Goal: Task Accomplishment & Management: Manage account settings

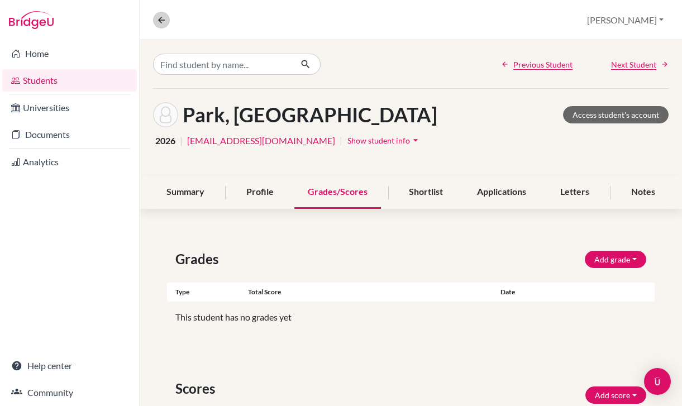
click at [166, 21] on icon at bounding box center [161, 20] width 10 height 10
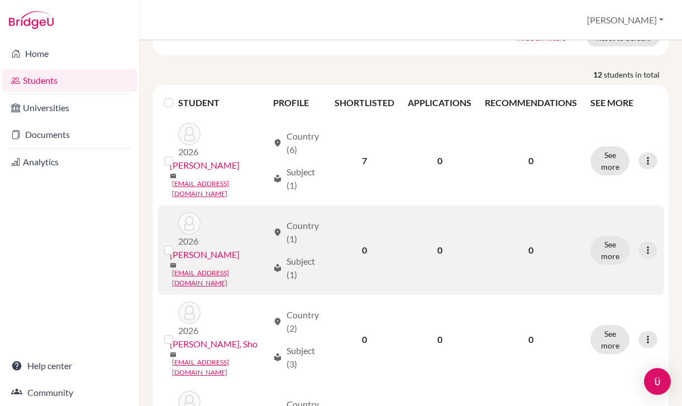
scroll to position [122, 0]
click at [203, 248] on link "[PERSON_NAME]" at bounding box center [205, 254] width 70 height 13
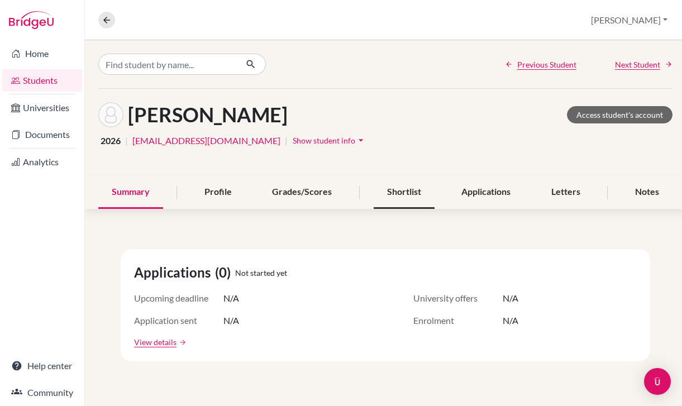
click at [392, 188] on div "Shortlist" at bounding box center [404, 192] width 61 height 33
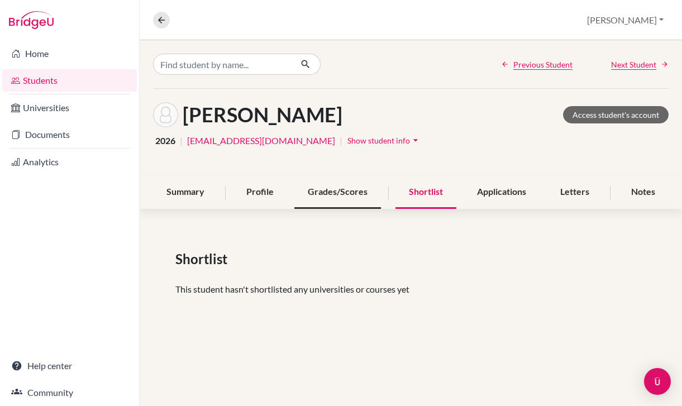
click at [325, 194] on div "Grades/Scores" at bounding box center [338, 192] width 87 height 33
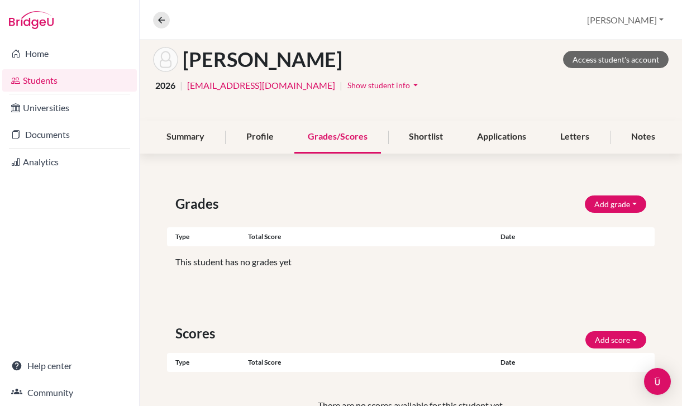
scroll to position [58, 0]
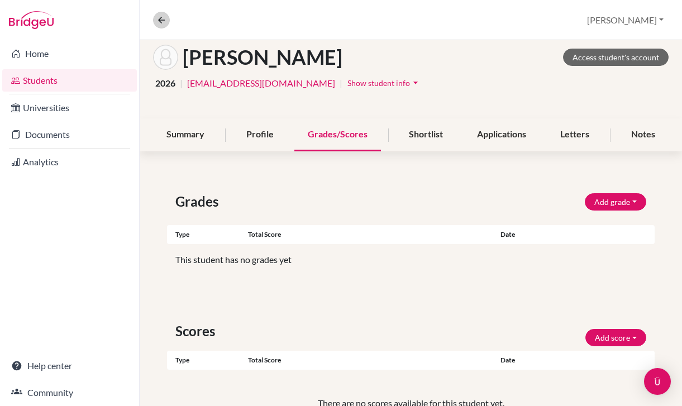
click at [160, 24] on icon at bounding box center [161, 20] width 10 height 10
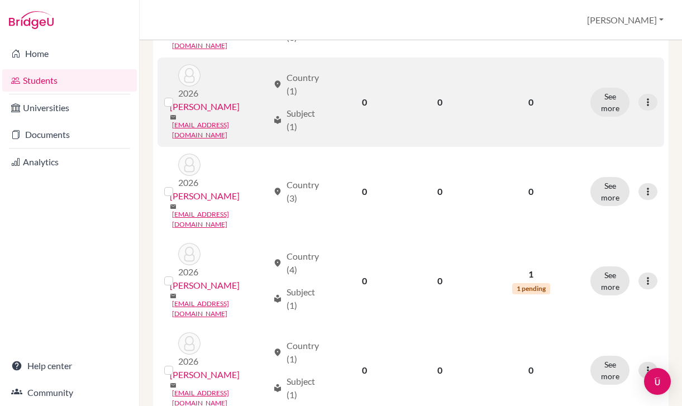
scroll to position [457, 0]
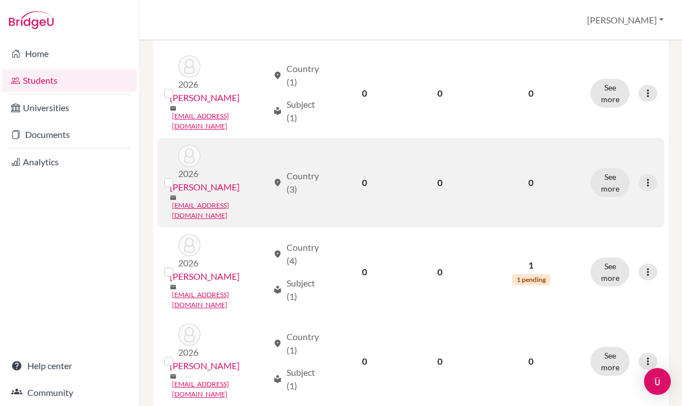
click at [215, 181] on link "[PERSON_NAME]" at bounding box center [205, 187] width 70 height 13
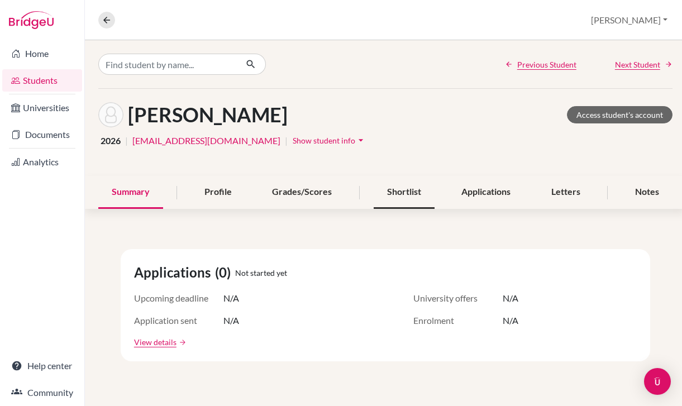
click at [397, 192] on div "Shortlist" at bounding box center [404, 192] width 61 height 33
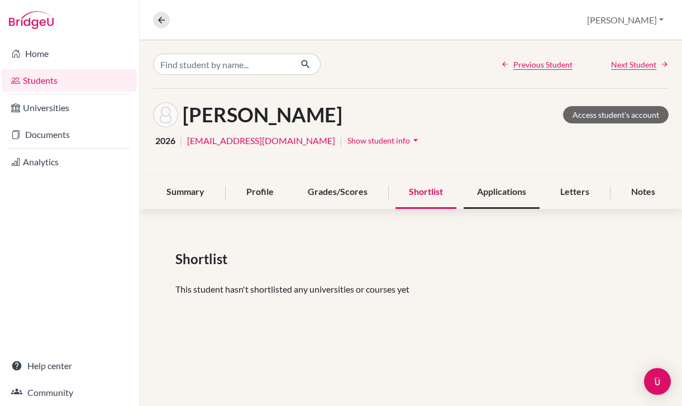
click at [499, 199] on div "Applications" at bounding box center [502, 192] width 76 height 33
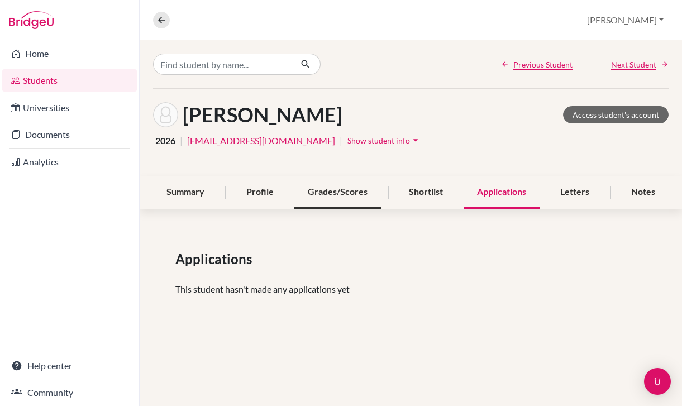
click at [365, 193] on div "Grades/Scores" at bounding box center [338, 192] width 87 height 33
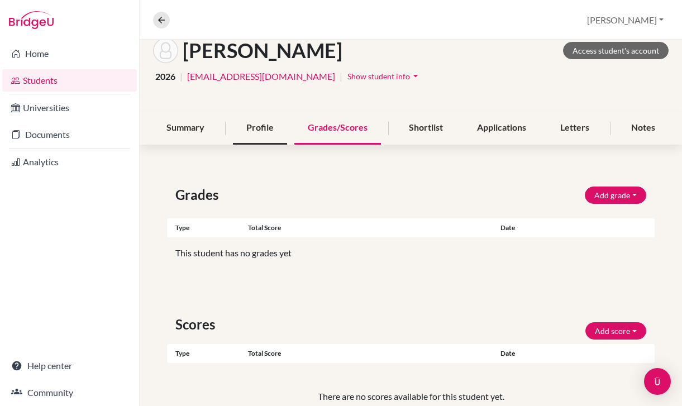
scroll to position [94, 0]
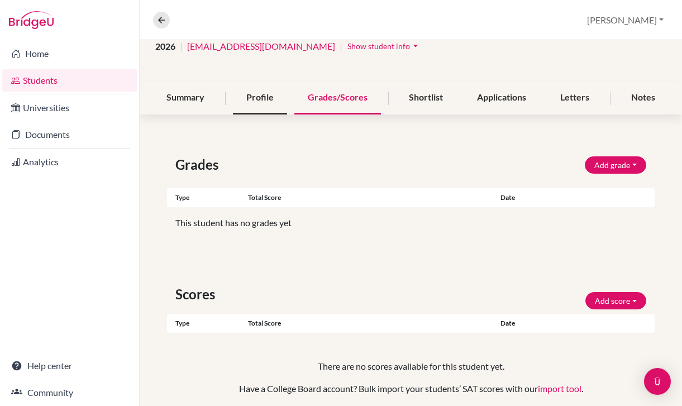
click at [263, 95] on div "Profile" at bounding box center [260, 98] width 54 height 33
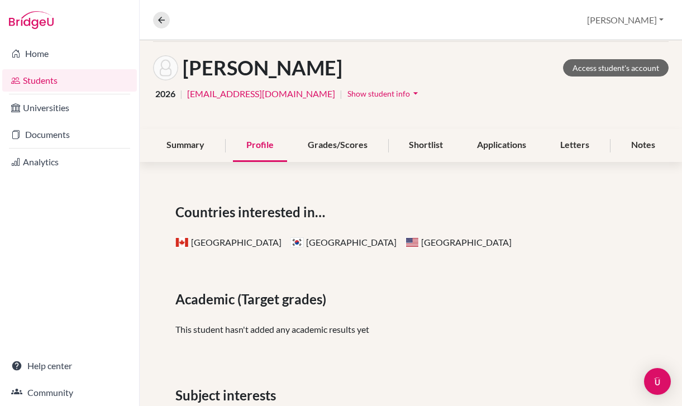
scroll to position [52, 0]
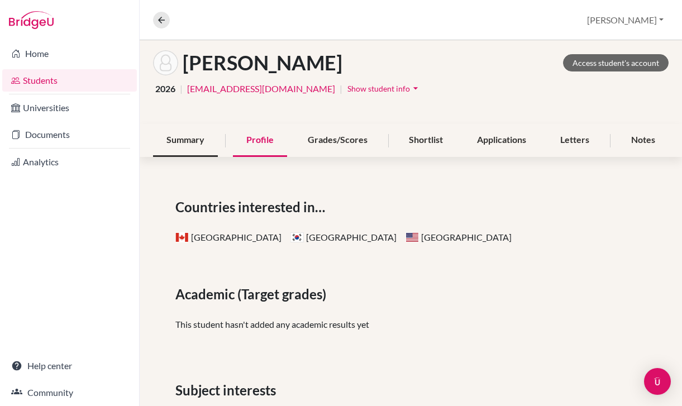
click at [182, 142] on div "Summary" at bounding box center [185, 140] width 65 height 33
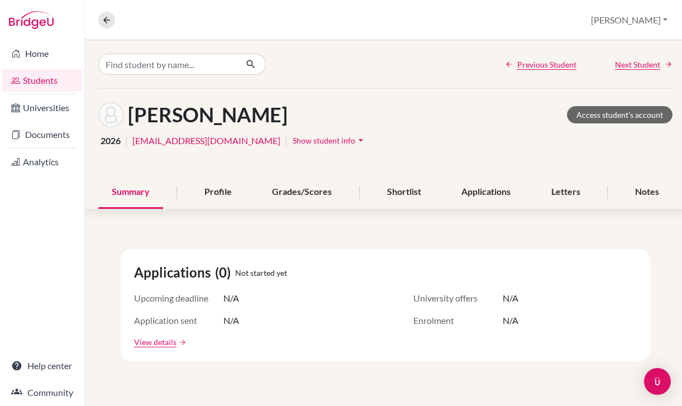
click at [293, 142] on span "Show student info" at bounding box center [324, 141] width 63 height 10
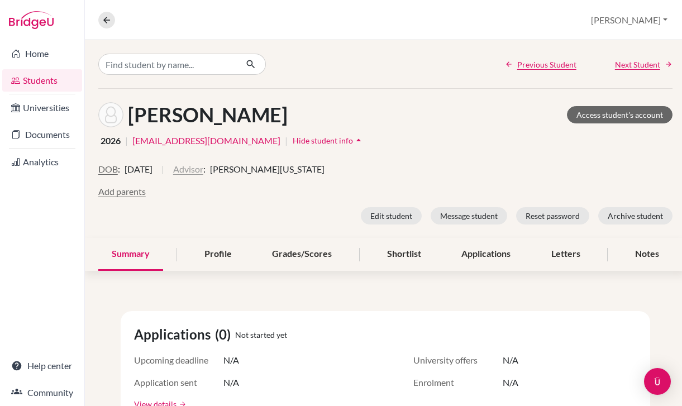
click at [203, 168] on button "Advisor" at bounding box center [188, 169] width 30 height 13
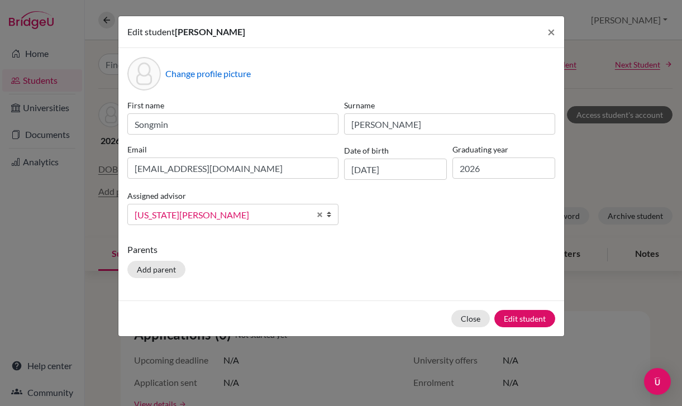
click at [258, 211] on span "[US_STATE][PERSON_NAME]" at bounding box center [222, 215] width 175 height 15
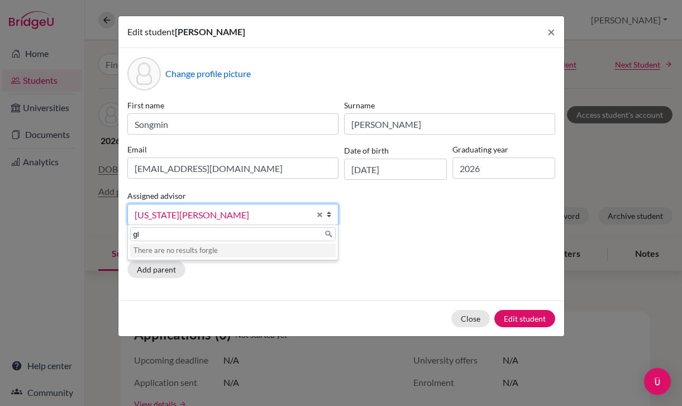
type input "g"
type input "lar"
click at [262, 244] on div "lar Subeh, Lar a" at bounding box center [232, 243] width 211 height 36
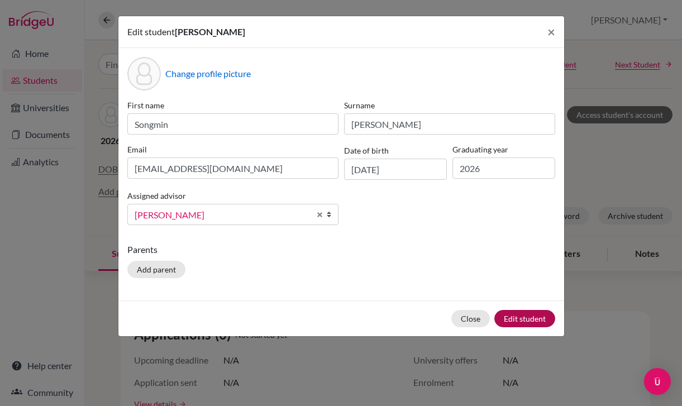
click at [539, 320] on button "Edit student" at bounding box center [525, 318] width 61 height 17
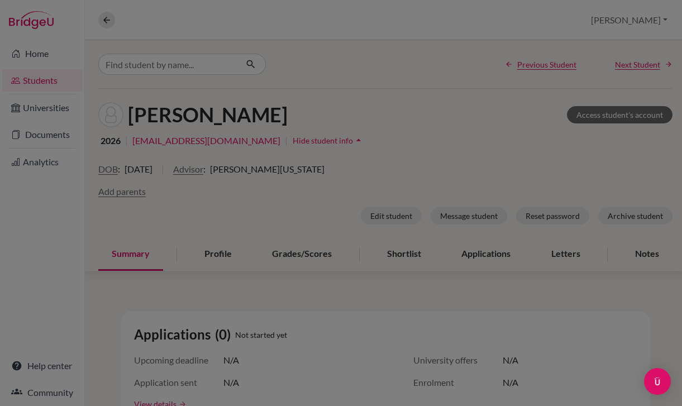
click at [229, 89] on div at bounding box center [341, 203] width 682 height 406
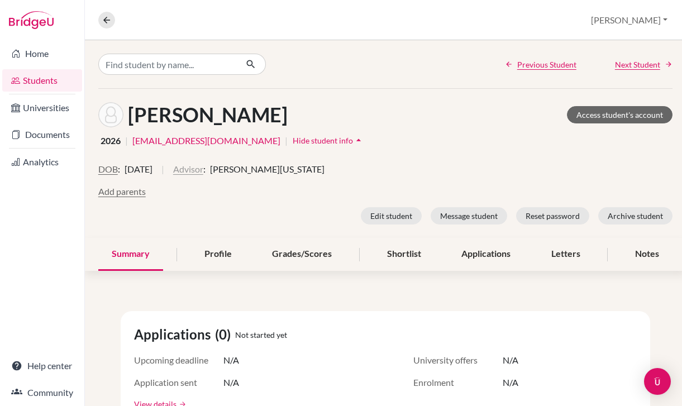
click at [203, 168] on button "Advisor" at bounding box center [188, 169] width 30 height 13
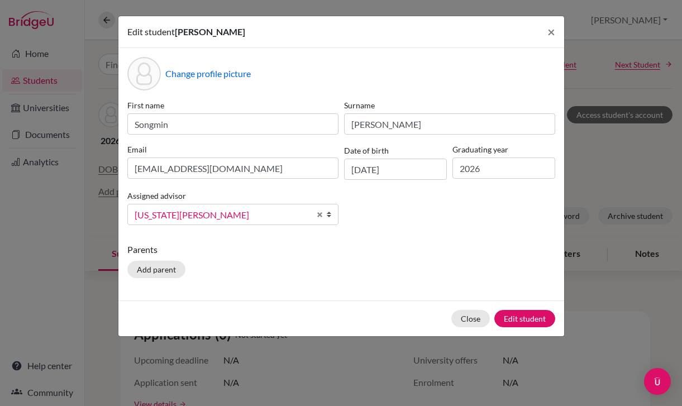
click at [228, 216] on span "[US_STATE][PERSON_NAME]" at bounding box center [222, 215] width 175 height 15
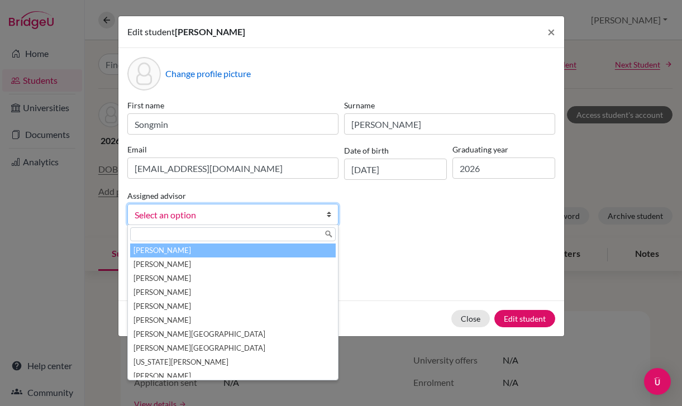
click at [255, 216] on span "Select an option" at bounding box center [222, 215] width 175 height 15
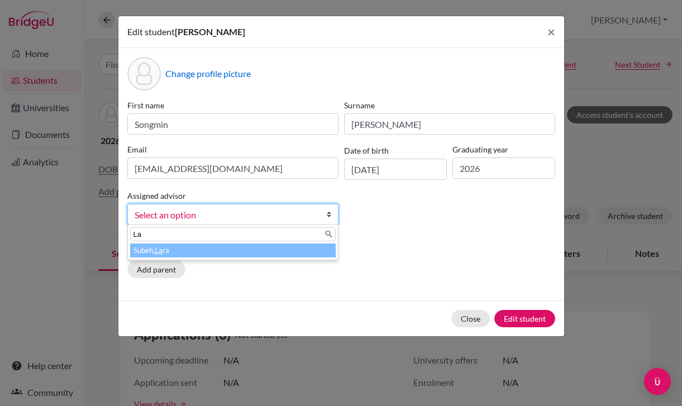
type input "La"
click at [246, 249] on li "Subeh, La ra" at bounding box center [233, 251] width 206 height 14
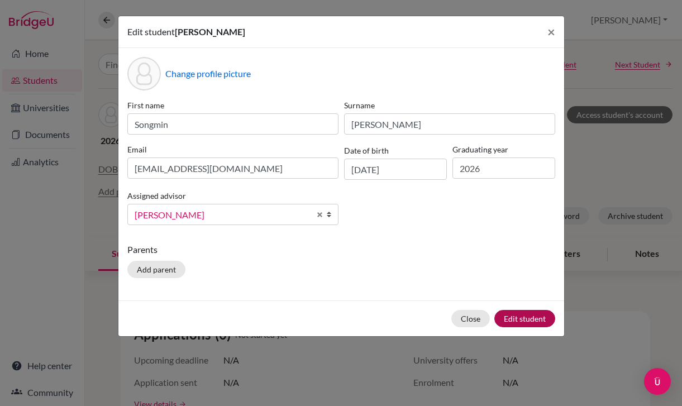
click at [529, 315] on button "Edit student" at bounding box center [525, 318] width 61 height 17
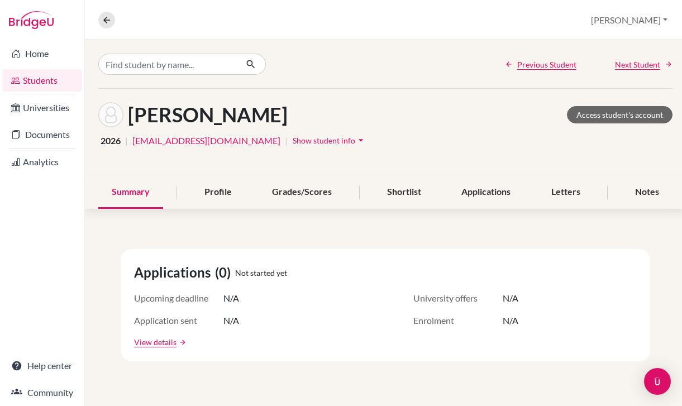
click at [306, 141] on span "Show student info" at bounding box center [324, 141] width 63 height 10
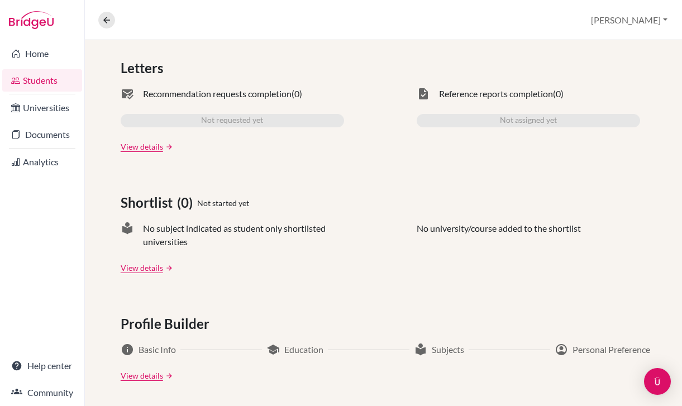
scroll to position [329, 0]
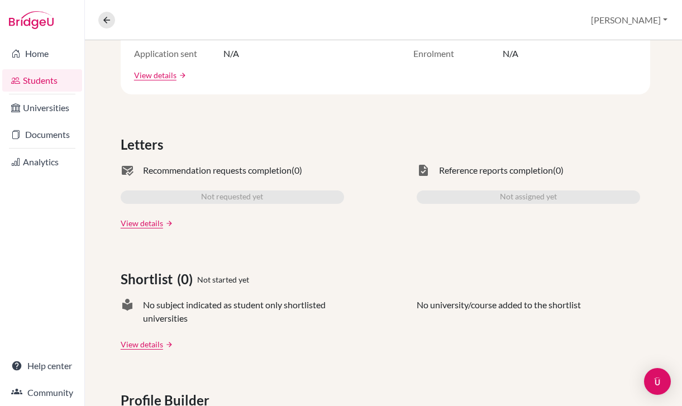
click at [53, 88] on link "Students" at bounding box center [42, 80] width 80 height 22
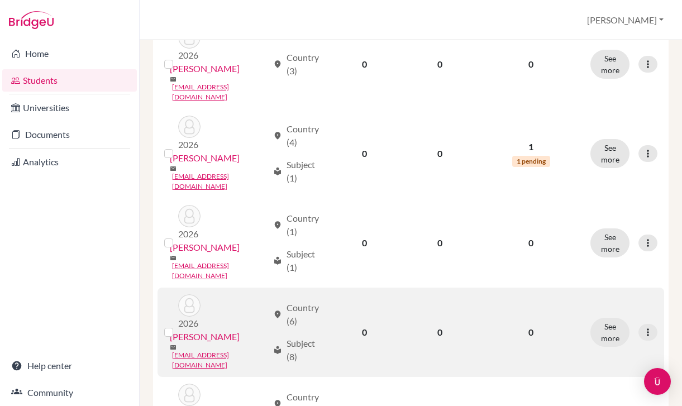
scroll to position [576, 0]
click at [215, 330] on link "[PERSON_NAME]" at bounding box center [205, 336] width 70 height 13
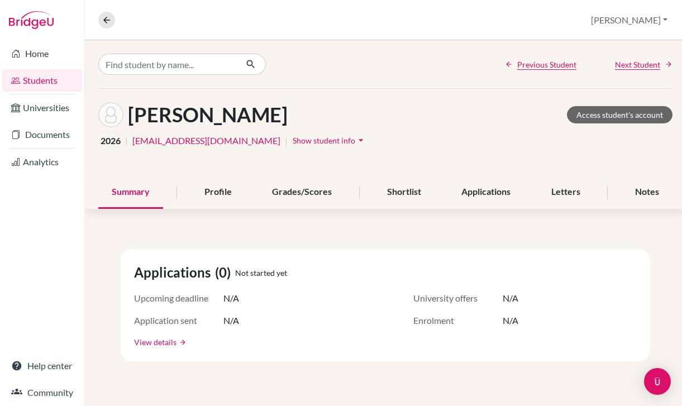
click at [167, 343] on link "View details" at bounding box center [155, 342] width 42 height 12
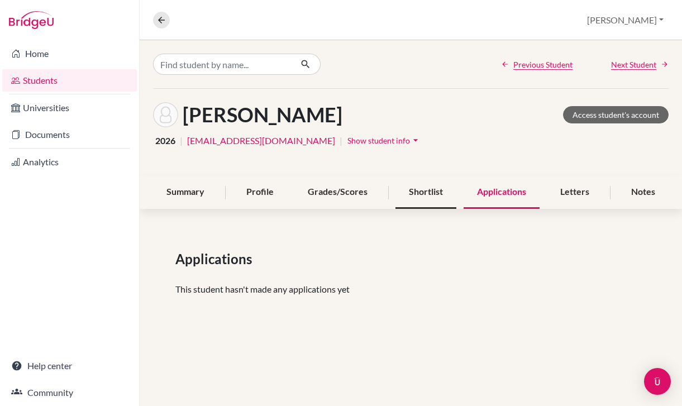
click at [419, 191] on div "Shortlist" at bounding box center [426, 192] width 61 height 33
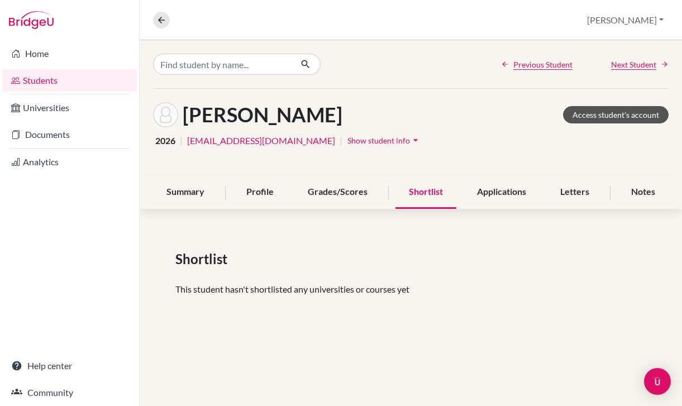
click at [600, 121] on link "Access student's account" at bounding box center [616, 114] width 106 height 17
click at [171, 35] on div "Overview Student details Lara Profile School Settings Log out" at bounding box center [411, 20] width 543 height 40
click at [170, 30] on div "Overview Student details Lara Profile School Settings Log out" at bounding box center [411, 20] width 543 height 40
click at [162, 21] on icon at bounding box center [161, 20] width 10 height 10
